Goal: Information Seeking & Learning: Learn about a topic

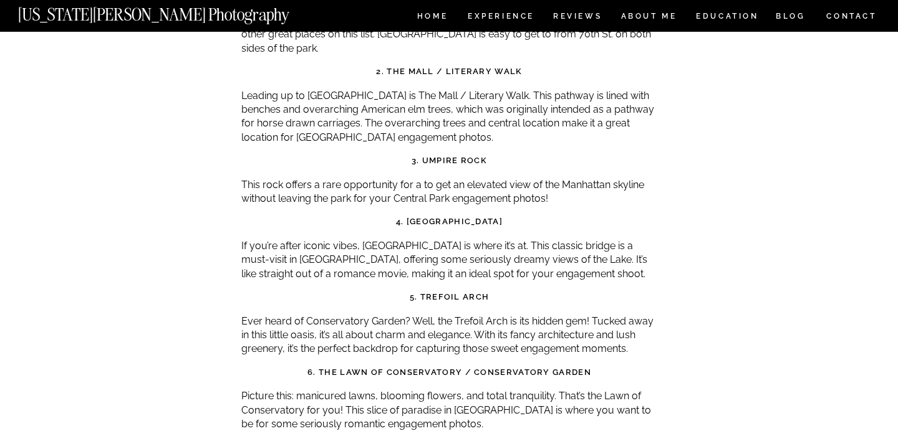
scroll to position [4164, 0]
drag, startPoint x: 500, startPoint y: 243, endPoint x: 422, endPoint y: 242, distance: 78.5
click at [422, 290] on h3 "5. Trefoil Arch" at bounding box center [449, 296] width 416 height 12
copy strong "Trefoil Arch"
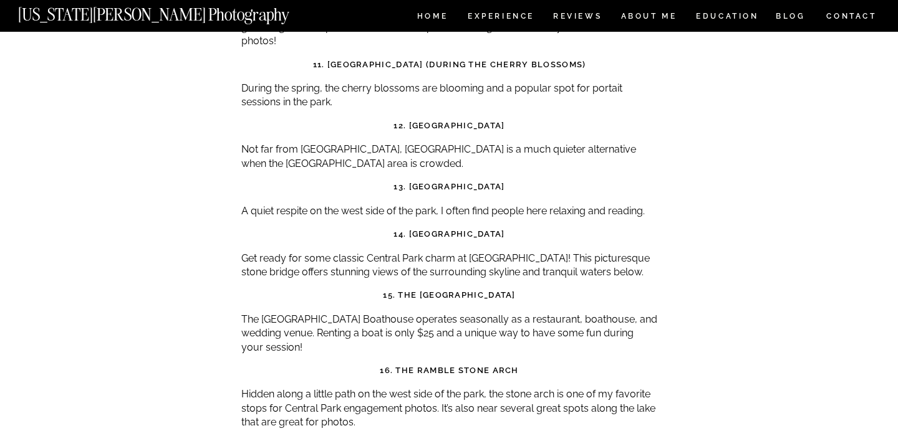
scroll to position [4862, 0]
drag, startPoint x: 499, startPoint y: 163, endPoint x: 417, endPoint y: 163, distance: 82.3
click at [417, 227] on h3 "14. Gapstow Bridge" at bounding box center [449, 233] width 416 height 12
copy strong "Gapstow Bridge"
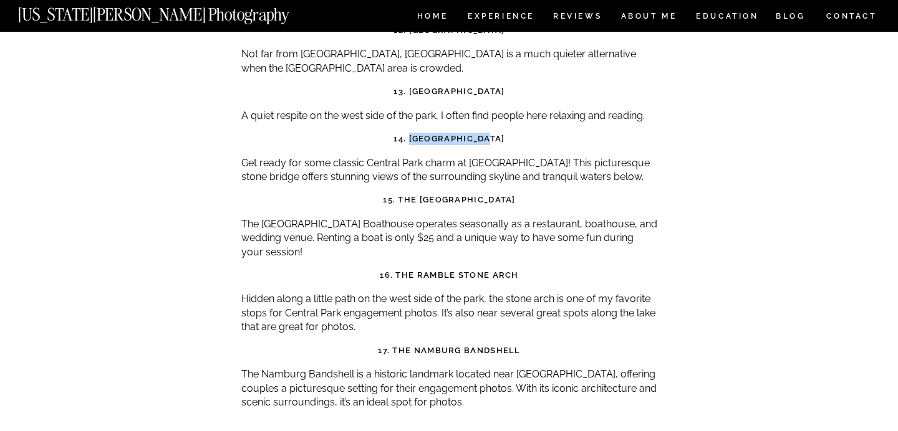
scroll to position [4957, 0]
click at [529, 269] on h3 "16. The Ramble Stone Arch" at bounding box center [449, 275] width 416 height 12
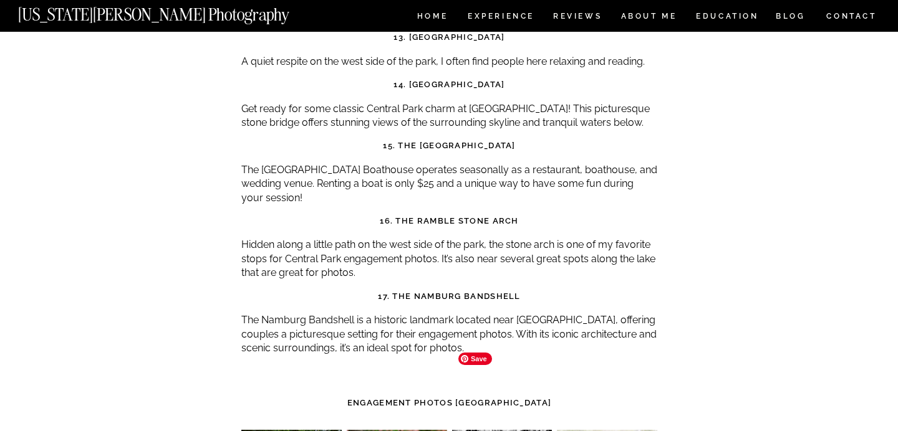
scroll to position [5010, 0]
drag, startPoint x: 529, startPoint y: 139, endPoint x: 395, endPoint y: 139, distance: 133.4
click at [395, 216] on h3 "16. The Ramble Stone Arch" at bounding box center [449, 222] width 416 height 12
copy strong "The Ramble Stone Arch"
drag, startPoint x: 523, startPoint y: 213, endPoint x: 394, endPoint y: 216, distance: 129.0
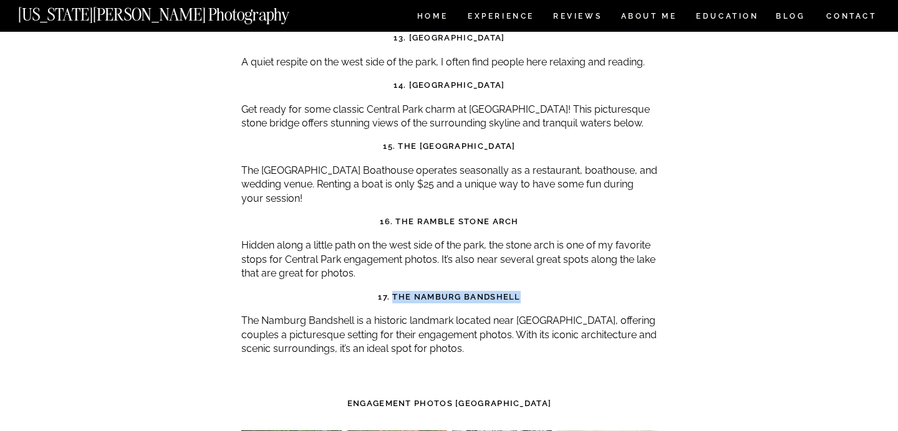
click at [394, 291] on h3 "17. The Namburg Bandshell" at bounding box center [449, 297] width 416 height 12
copy strong "The Namburg Bandshell"
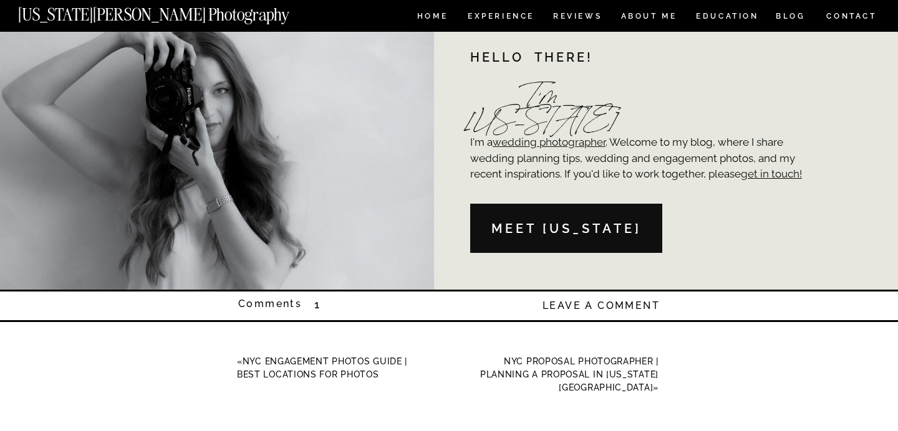
scroll to position [4694, 0]
